Goal: Task Accomplishment & Management: Manage account settings

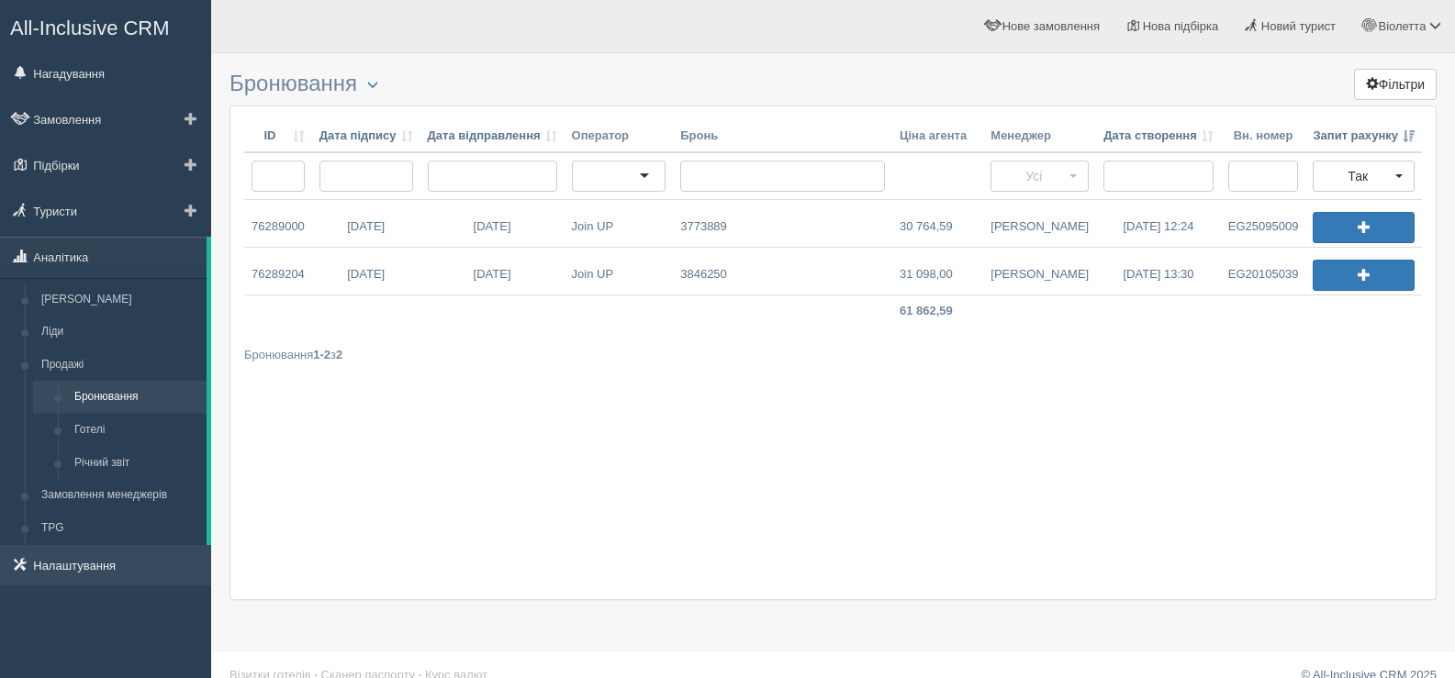
click at [72, 565] on link "Налаштування" at bounding box center [105, 565] width 211 height 40
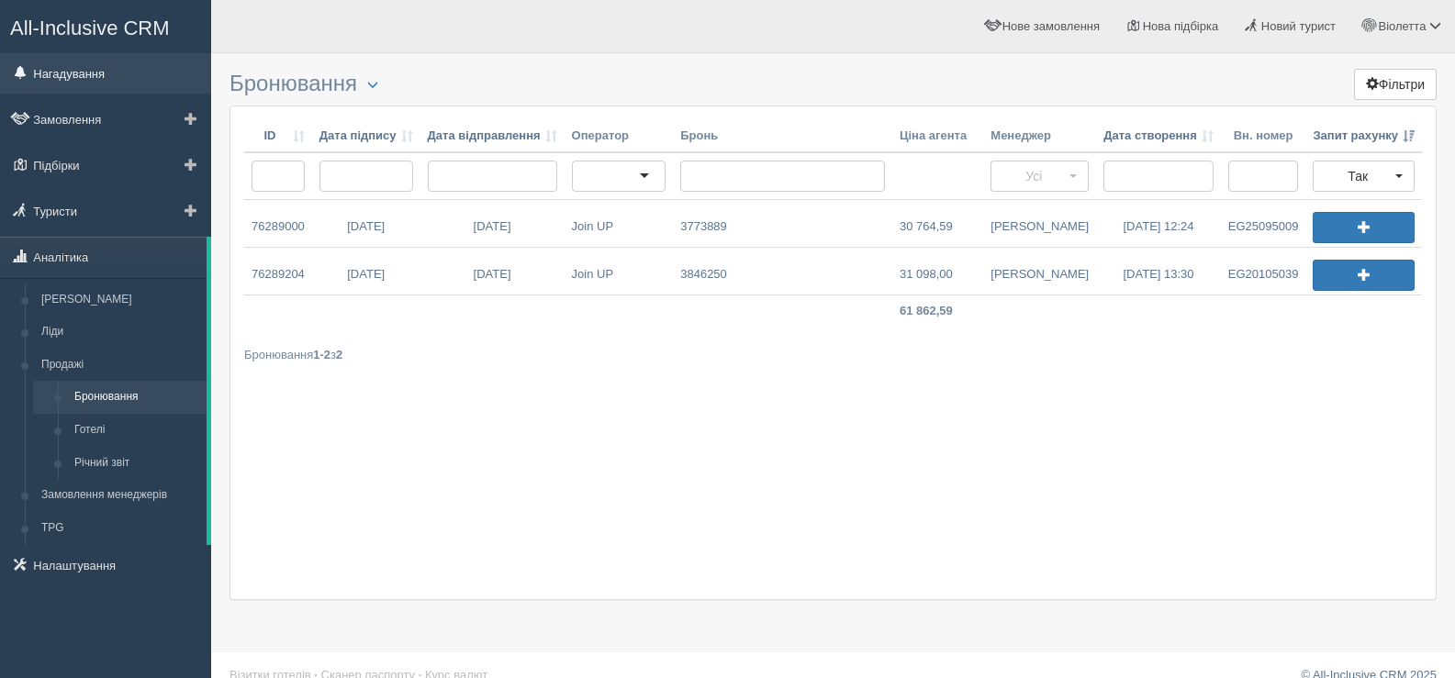
click at [62, 72] on link "Нагадування" at bounding box center [105, 73] width 211 height 40
click at [1359, 230] on span at bounding box center [1363, 226] width 13 height 13
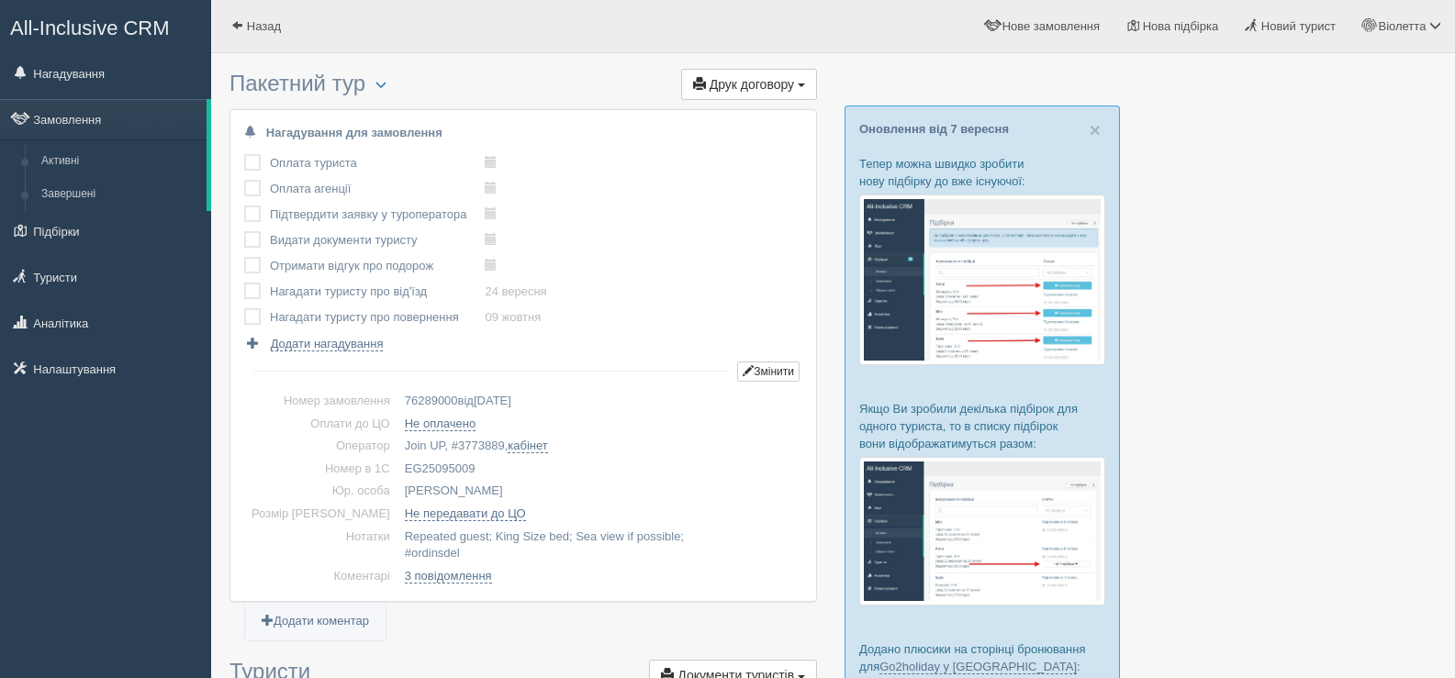
scroll to position [1398, 0]
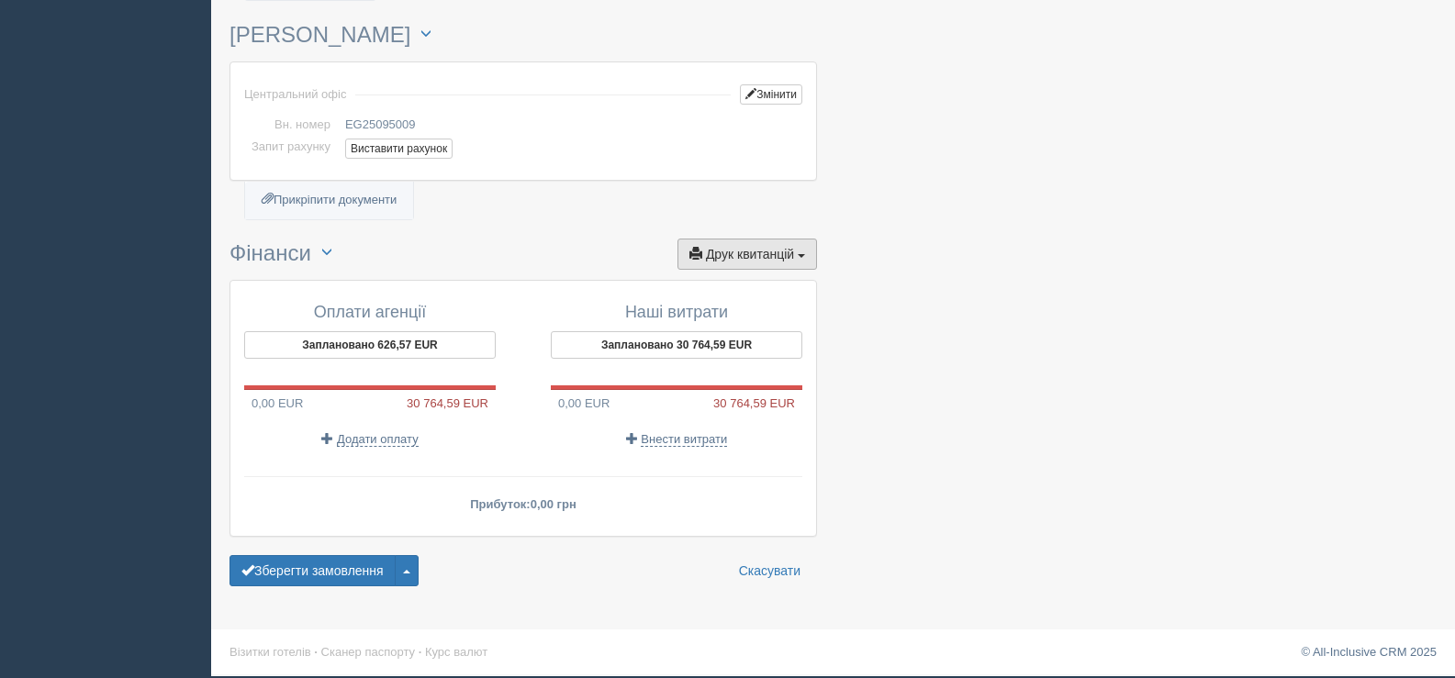
click at [798, 255] on span "button" at bounding box center [800, 256] width 7 height 4
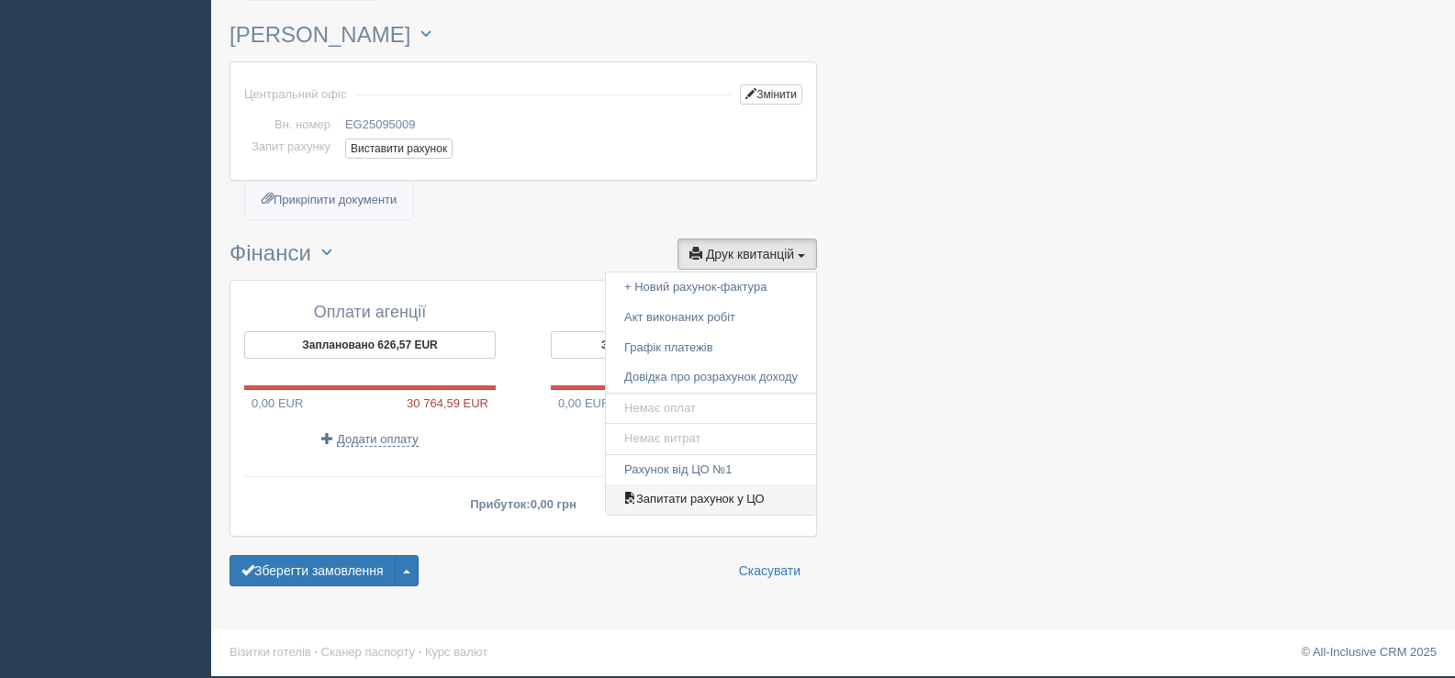
click at [733, 494] on link "Запитати рахунок у ЦО" at bounding box center [711, 500] width 210 height 30
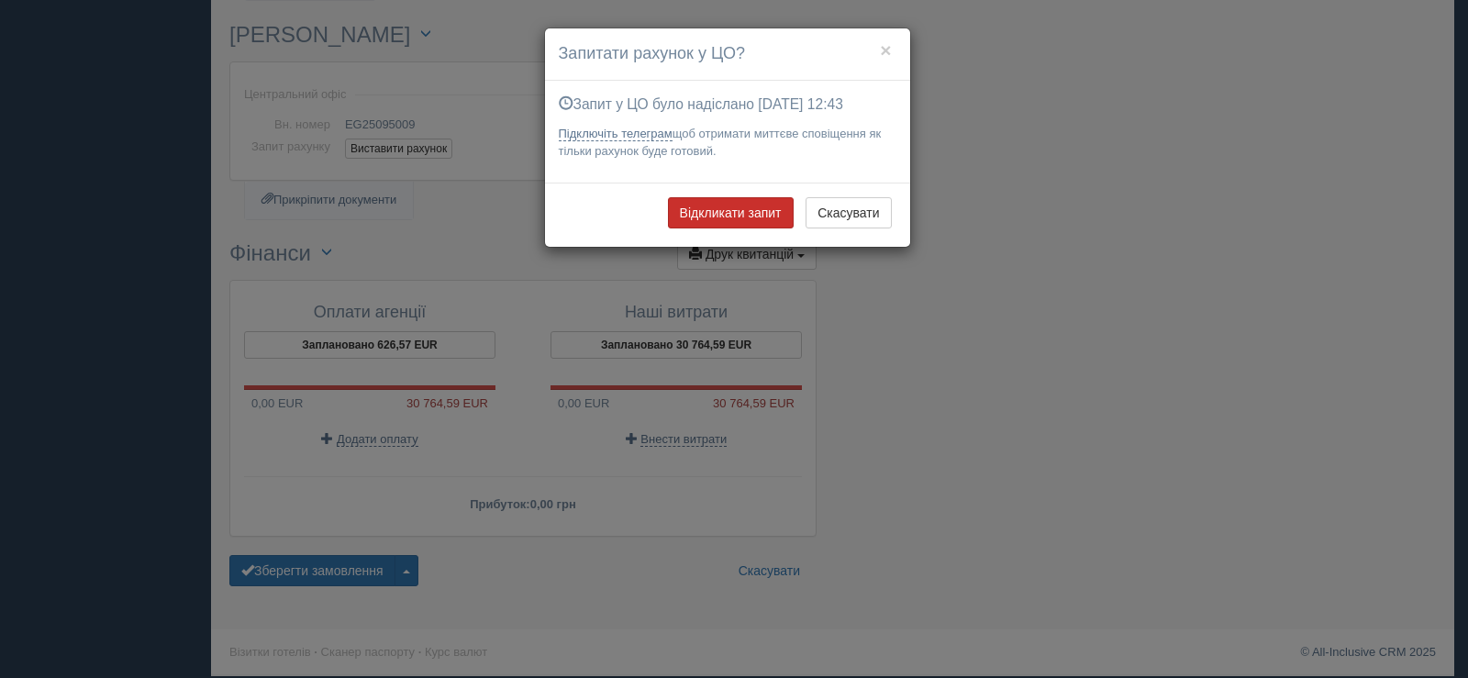
click at [737, 217] on button "Відкликати запит" at bounding box center [731, 212] width 126 height 31
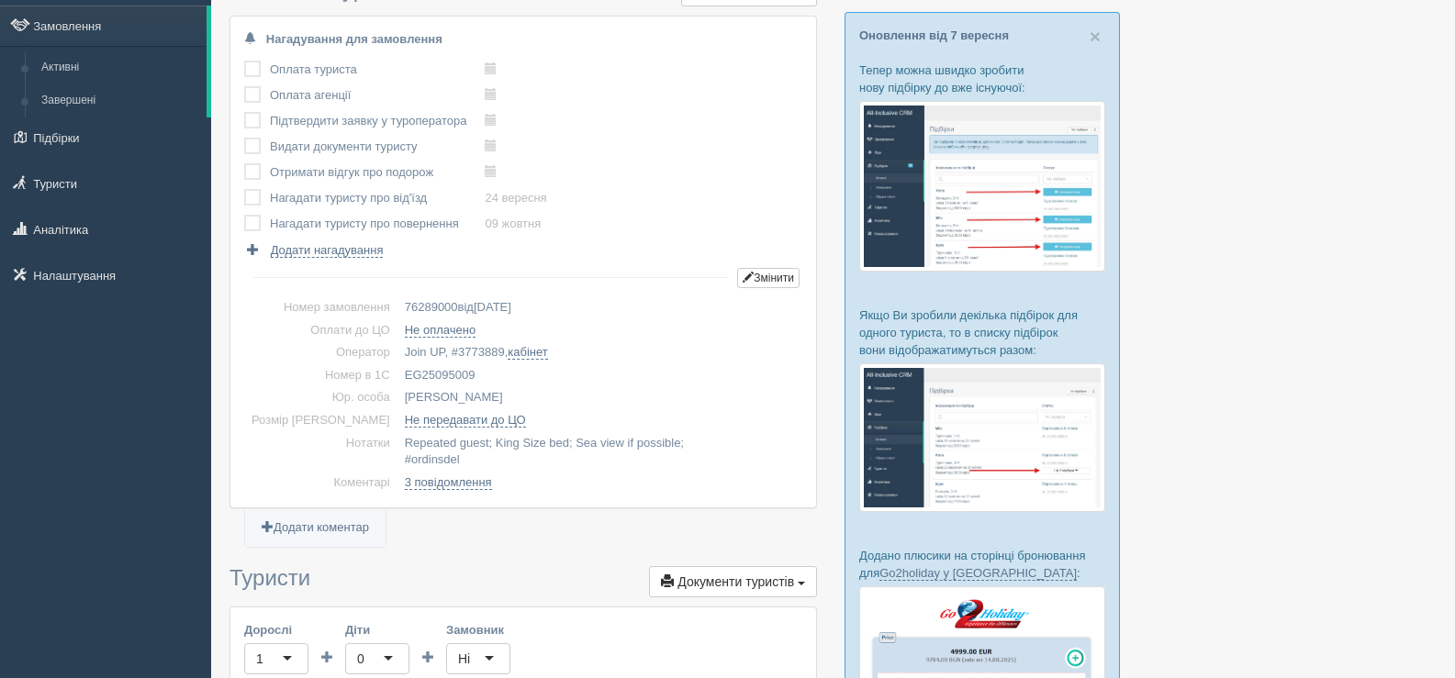
scroll to position [0, 0]
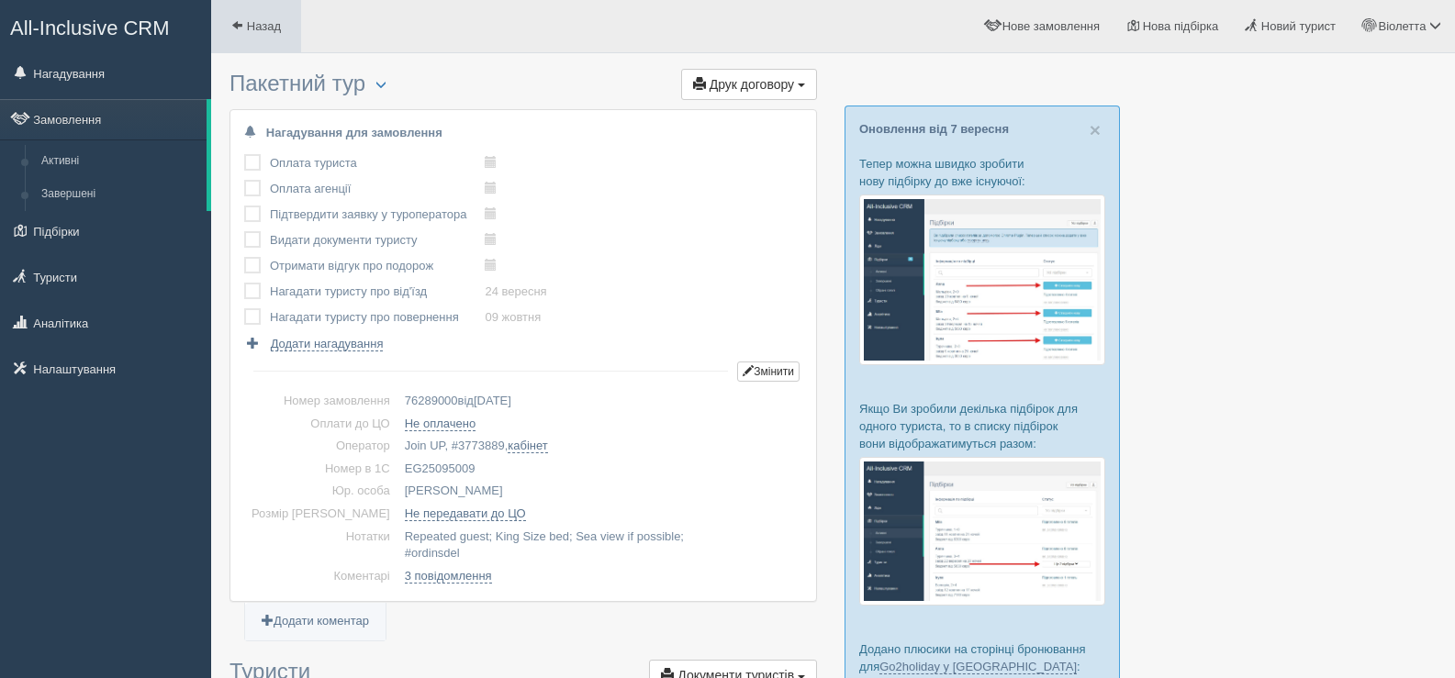
click at [235, 22] on span at bounding box center [237, 25] width 12 height 12
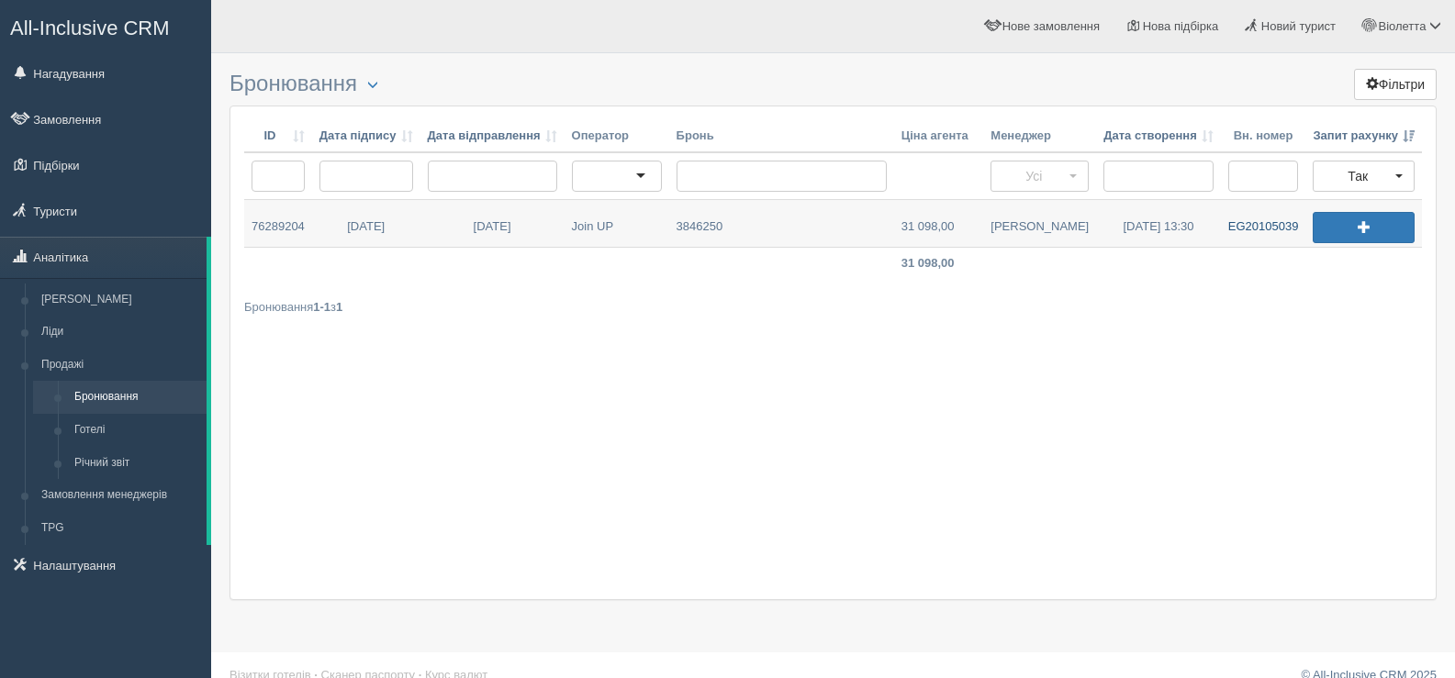
click at [1244, 227] on link "EG20105039" at bounding box center [1263, 223] width 85 height 47
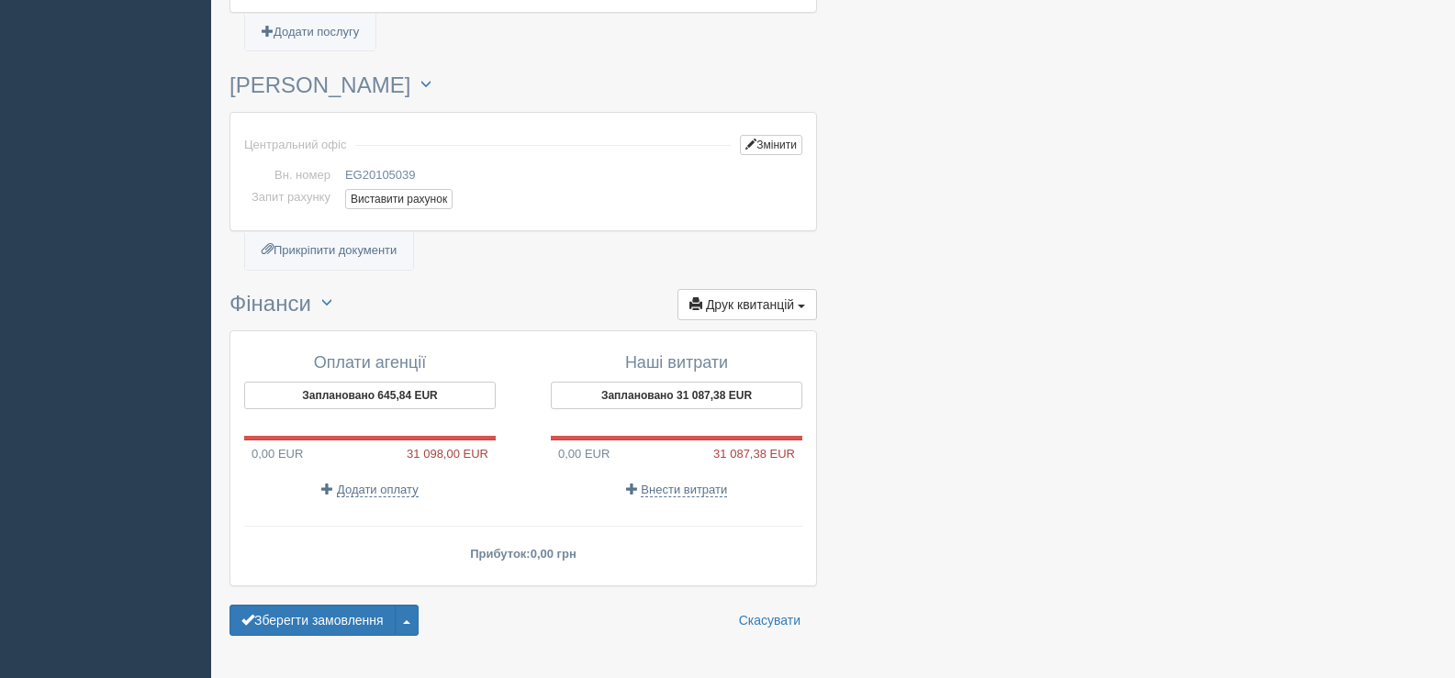
scroll to position [1183, 0]
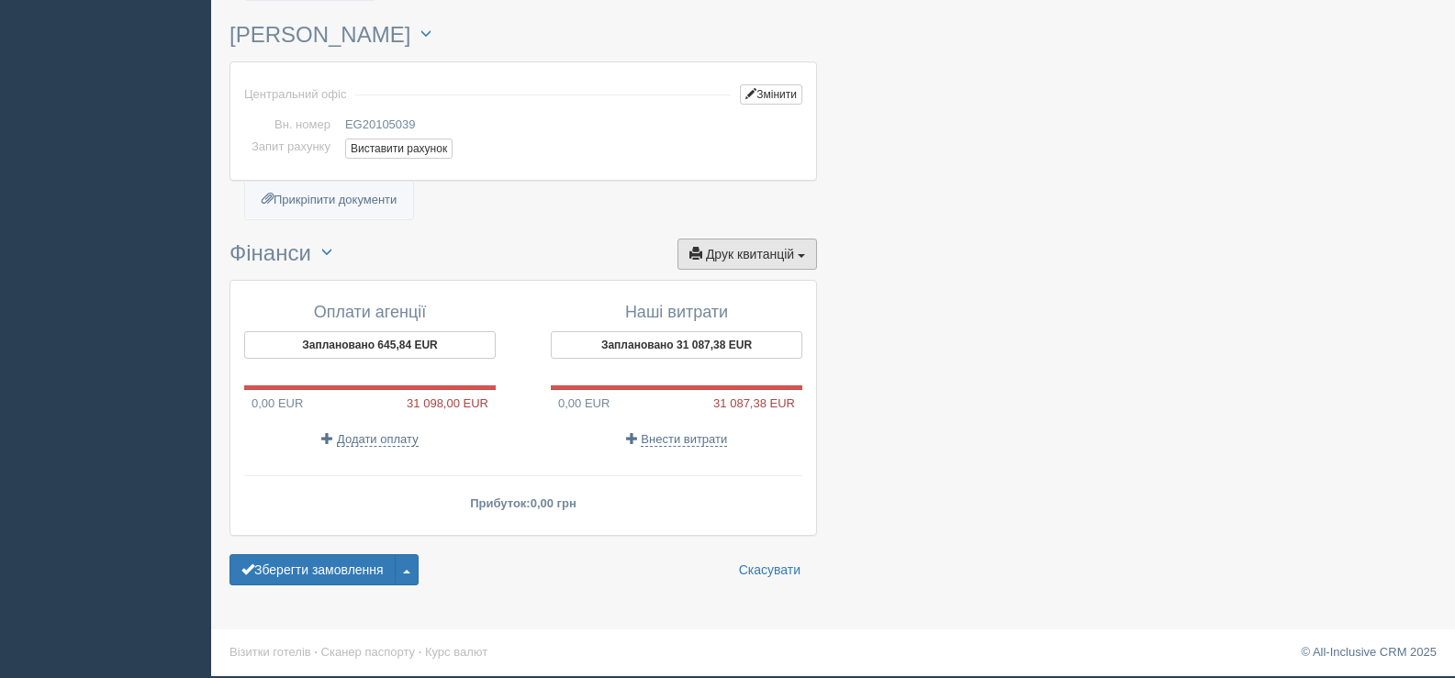
click at [798, 255] on span "button" at bounding box center [800, 256] width 7 height 4
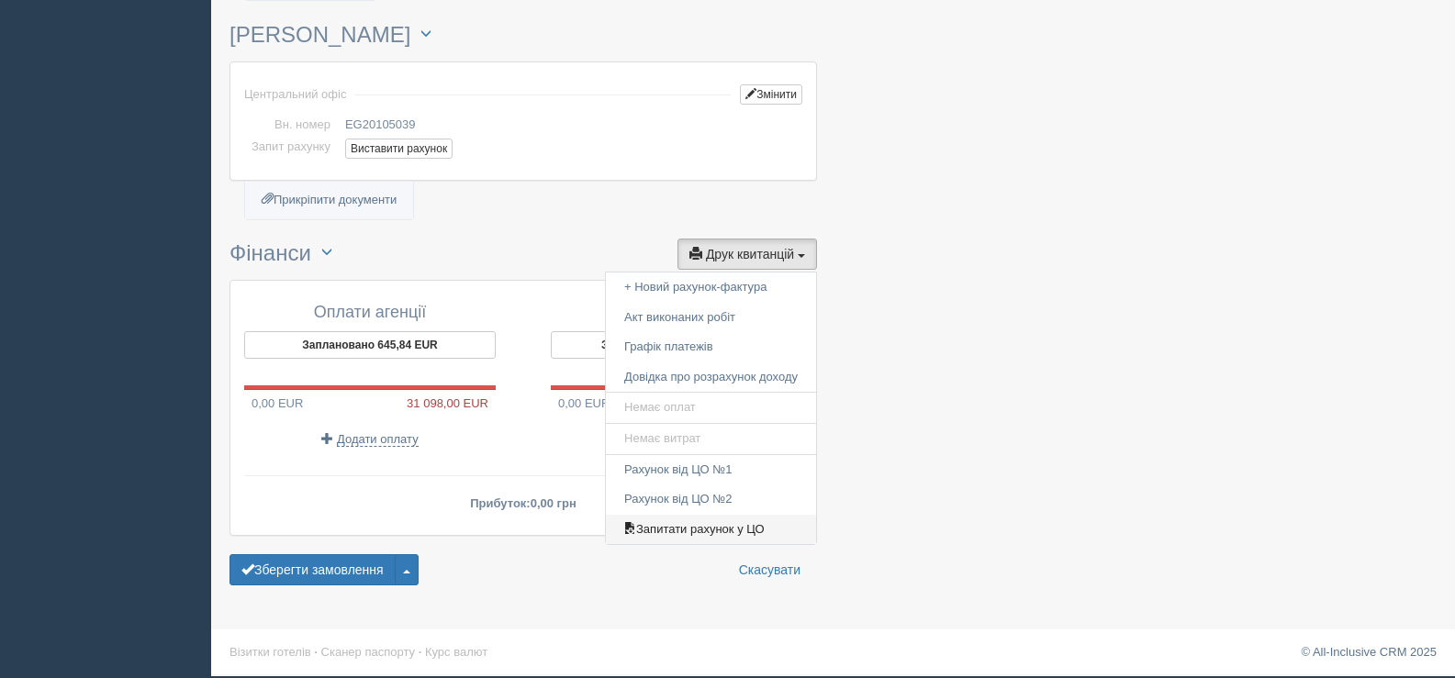
click at [732, 526] on link "Запитати рахунок у ЦО" at bounding box center [711, 530] width 210 height 30
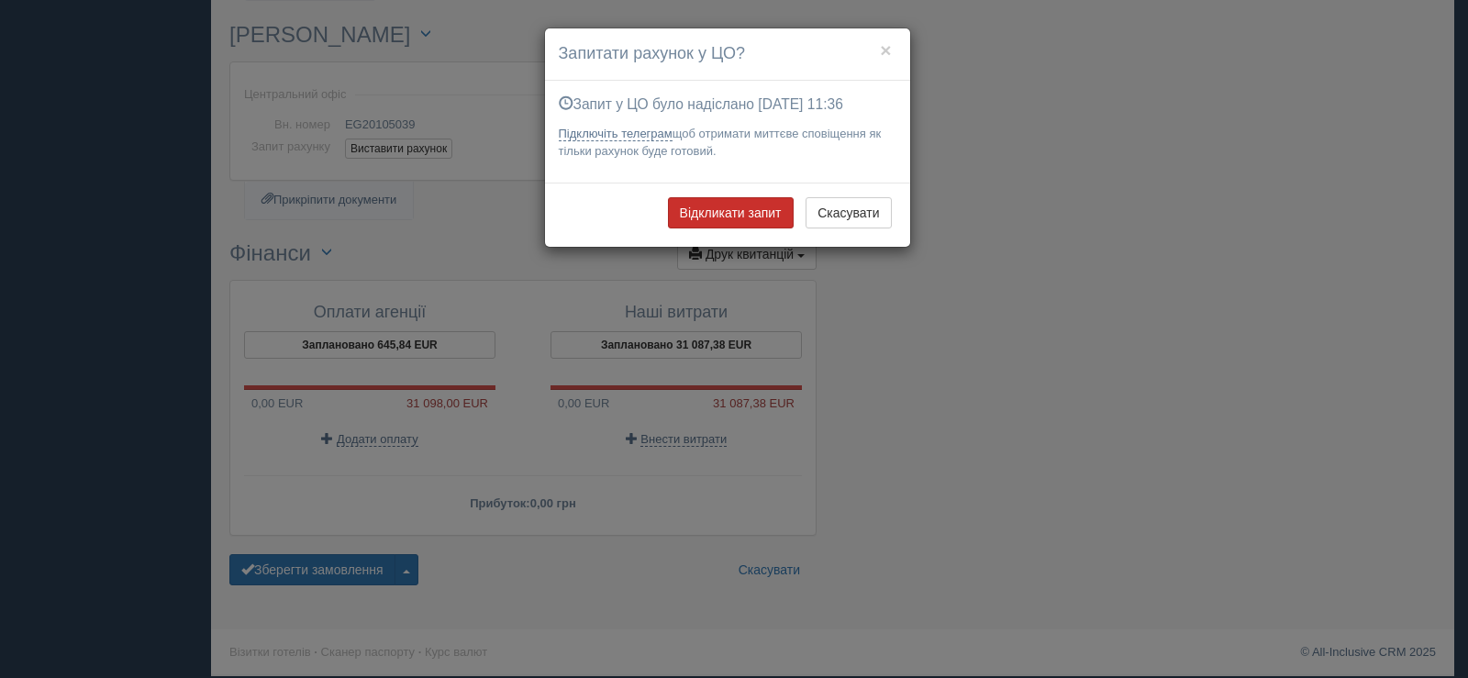
click at [740, 209] on button "Відкликати запит" at bounding box center [731, 212] width 126 height 31
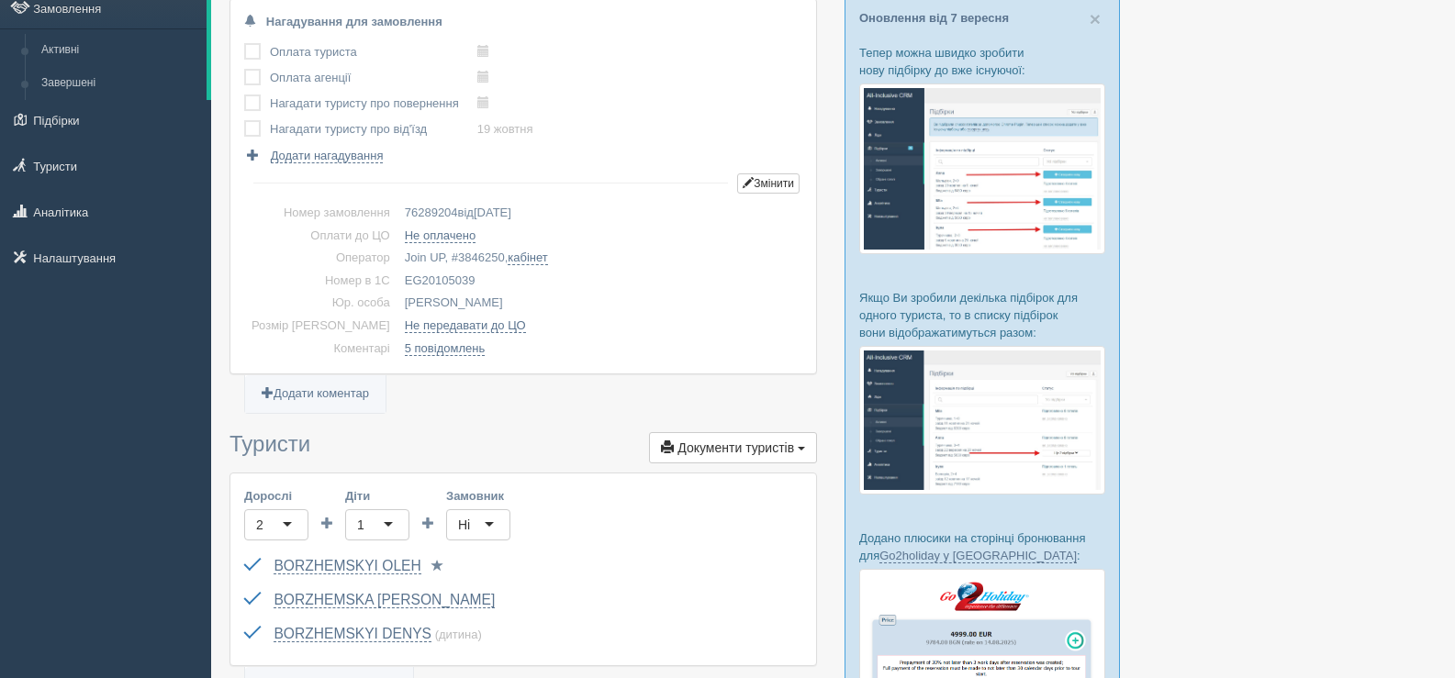
scroll to position [0, 0]
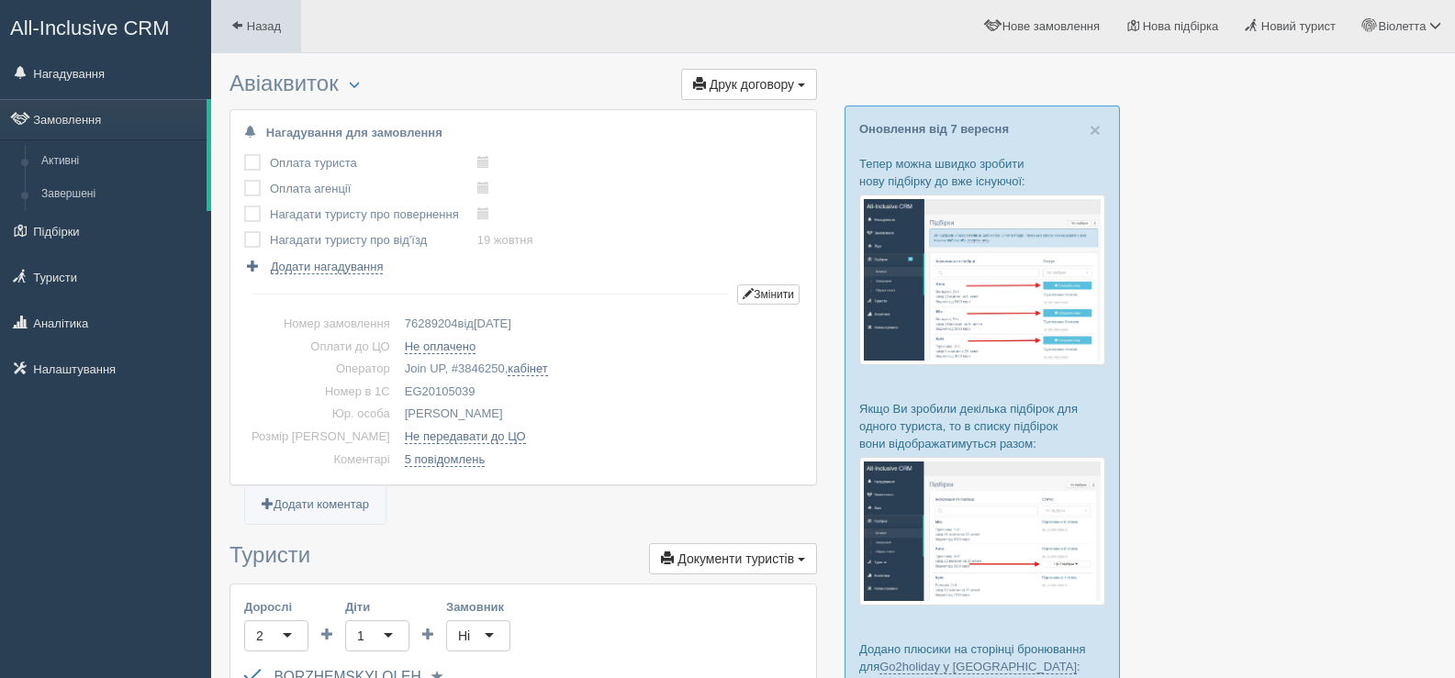
click at [234, 20] on span at bounding box center [237, 25] width 12 height 12
